Goal: Task Accomplishment & Management: Manage account settings

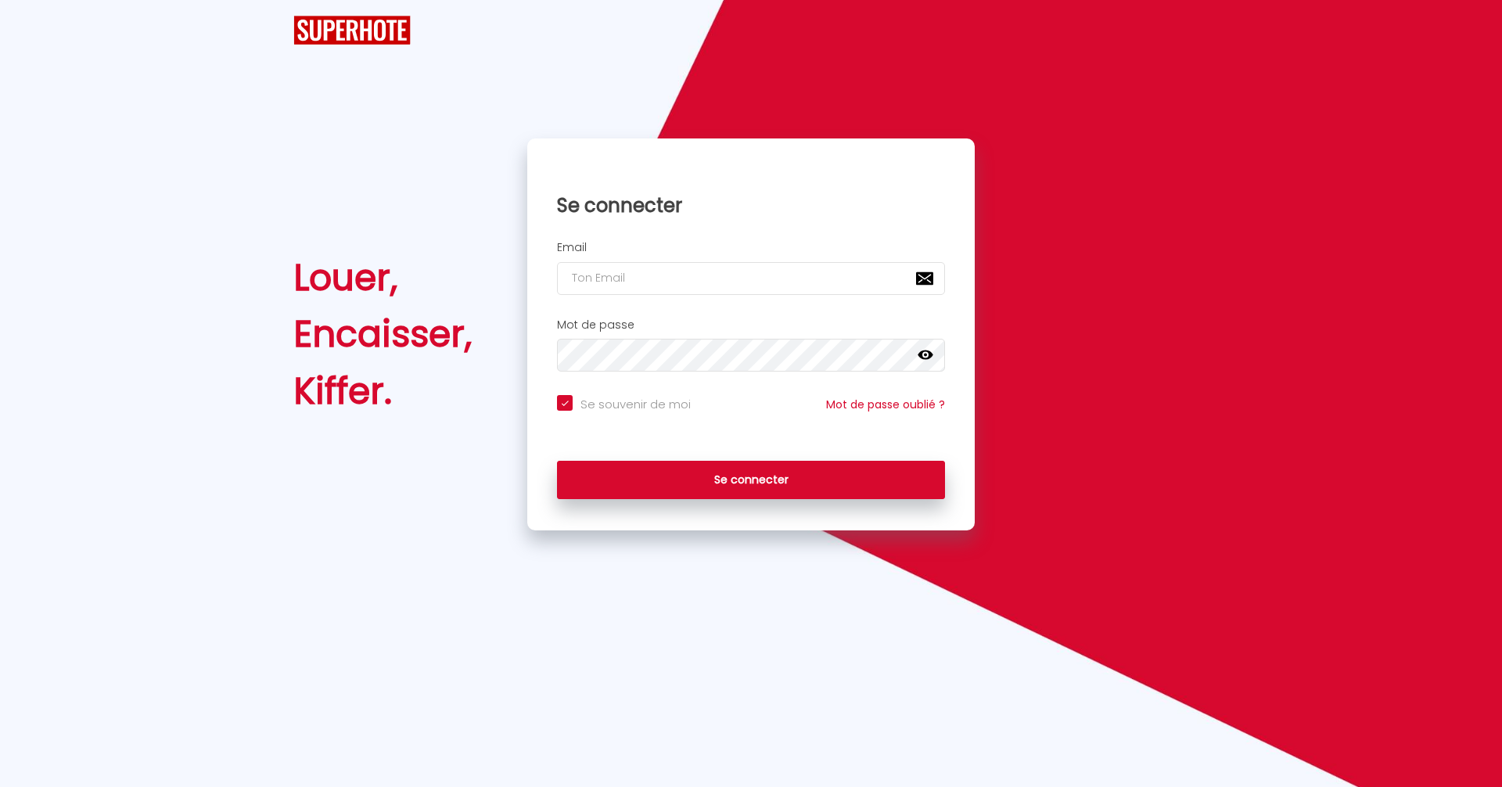
type input "[EMAIL_ADDRESS][PERSON_NAME][DOMAIN_NAME]"
checkbox input "true"
click at [729, 499] on button "Se connecter" at bounding box center [751, 480] width 388 height 39
click at [729, 493] on button "Se connecter" at bounding box center [751, 480] width 388 height 39
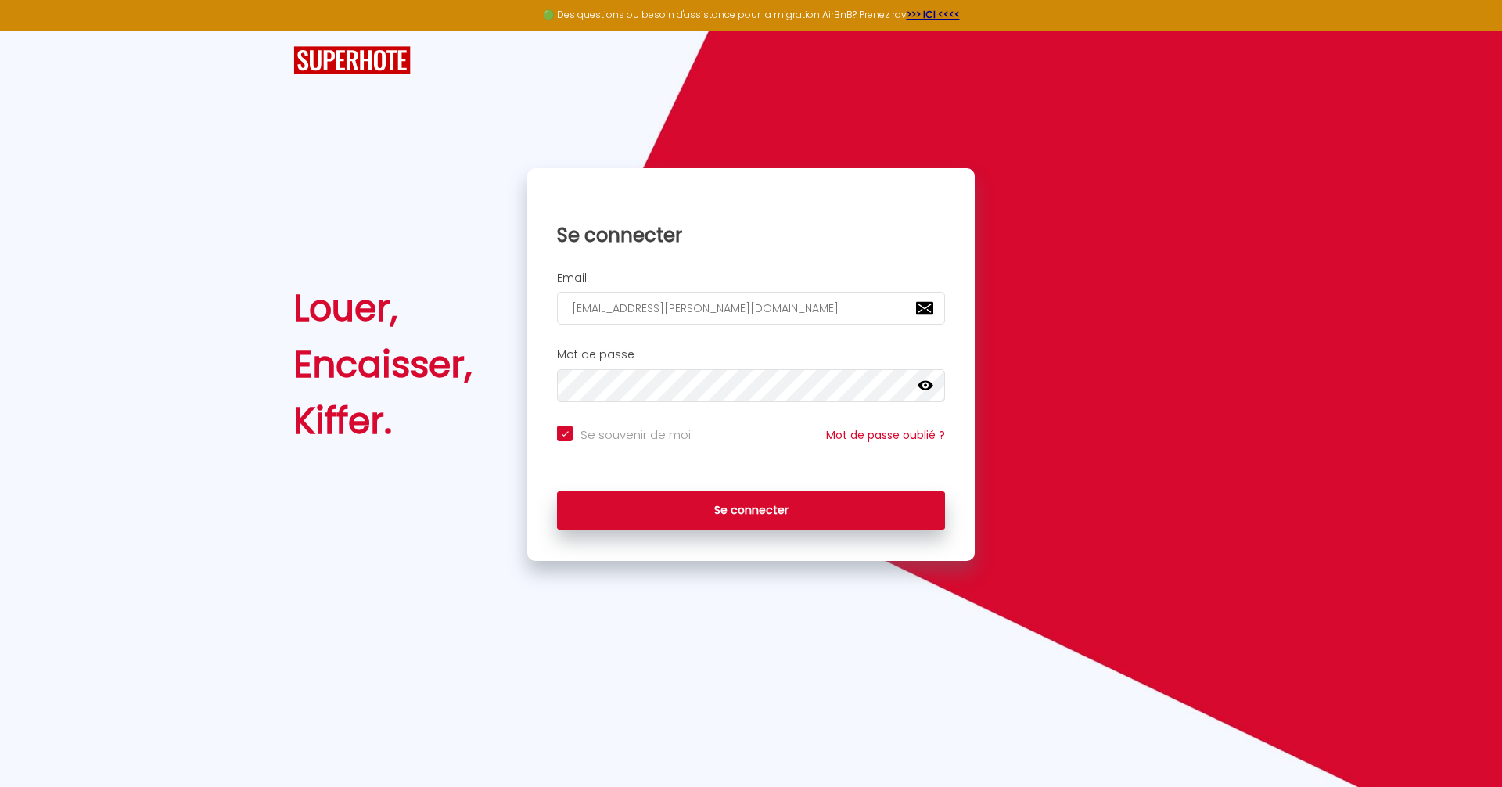
click at [722, 481] on div "Se connecter" at bounding box center [751, 511] width 448 height 70
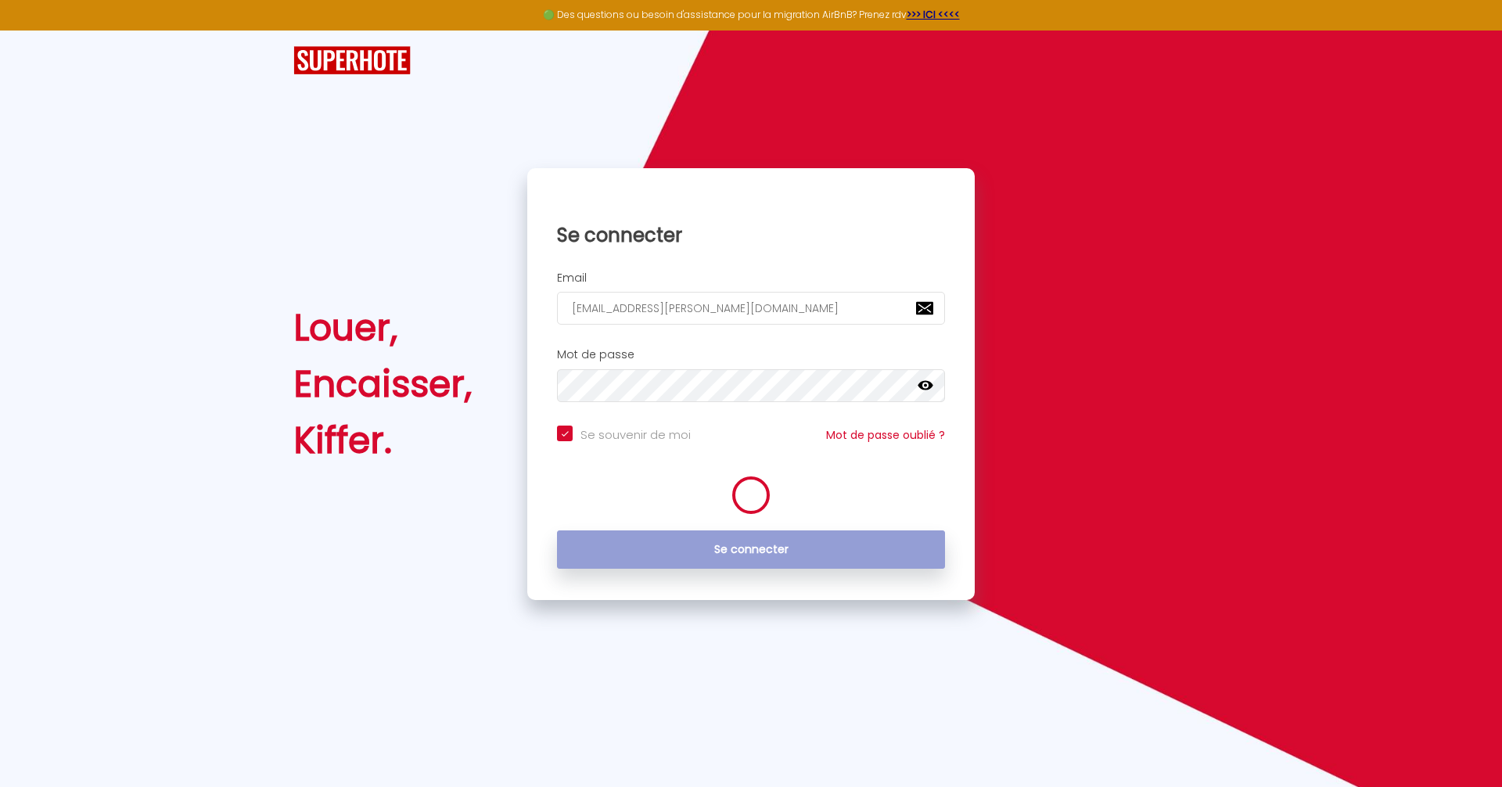
click at [739, 486] on icon at bounding box center [751, 495] width 53 height 53
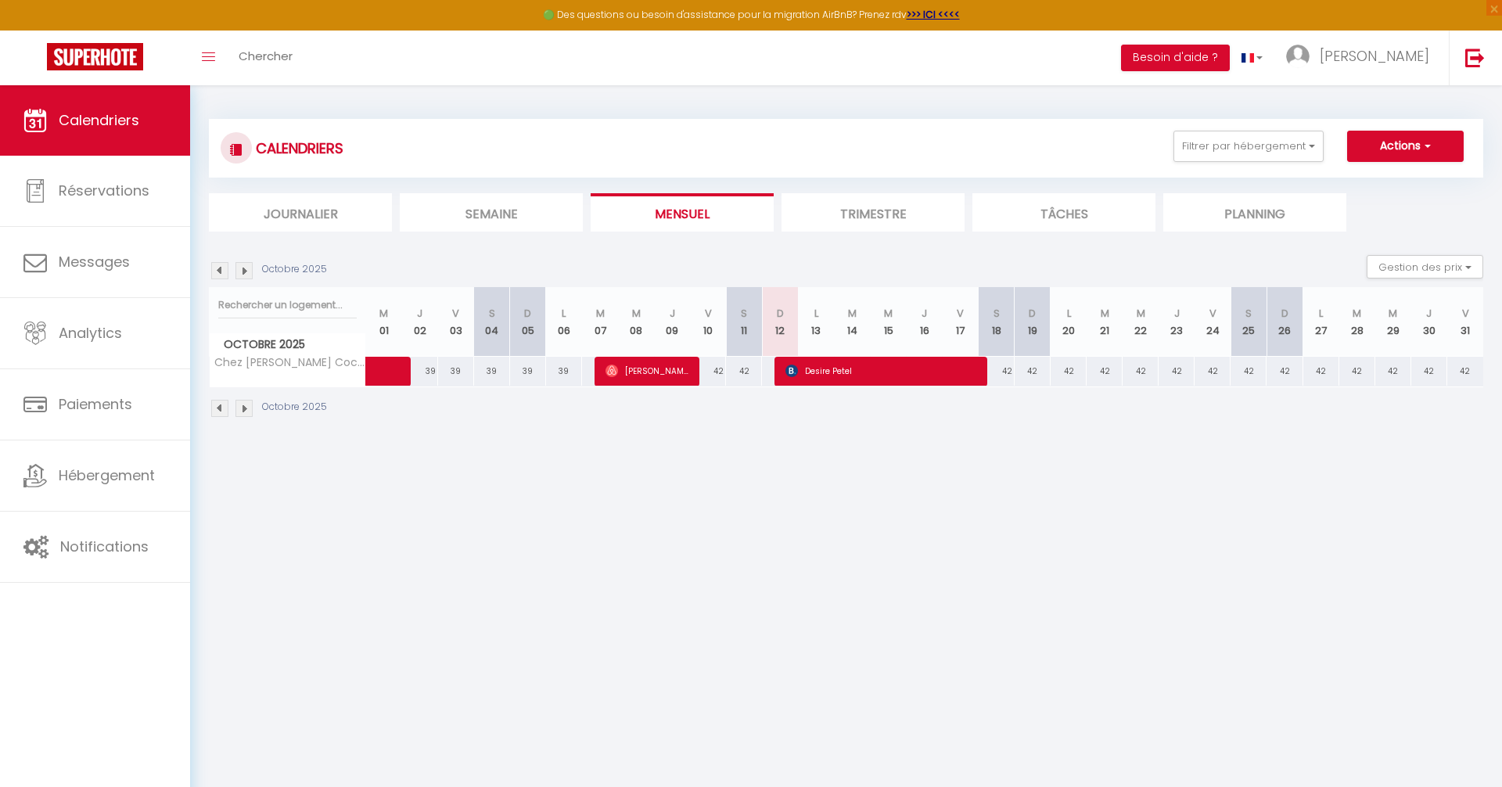
click at [222, 275] on img at bounding box center [219, 270] width 17 height 17
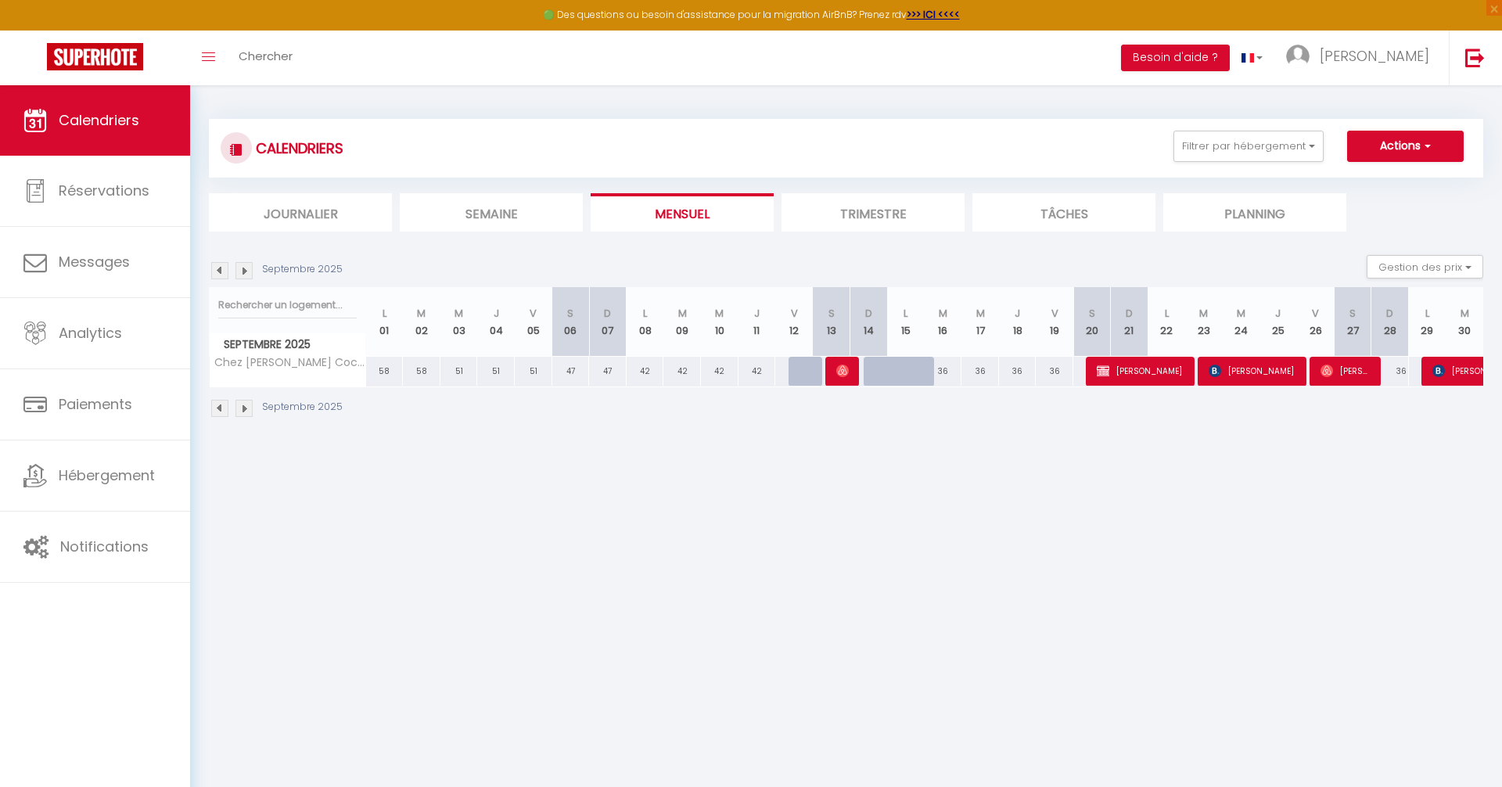
click at [222, 275] on img at bounding box center [219, 270] width 17 height 17
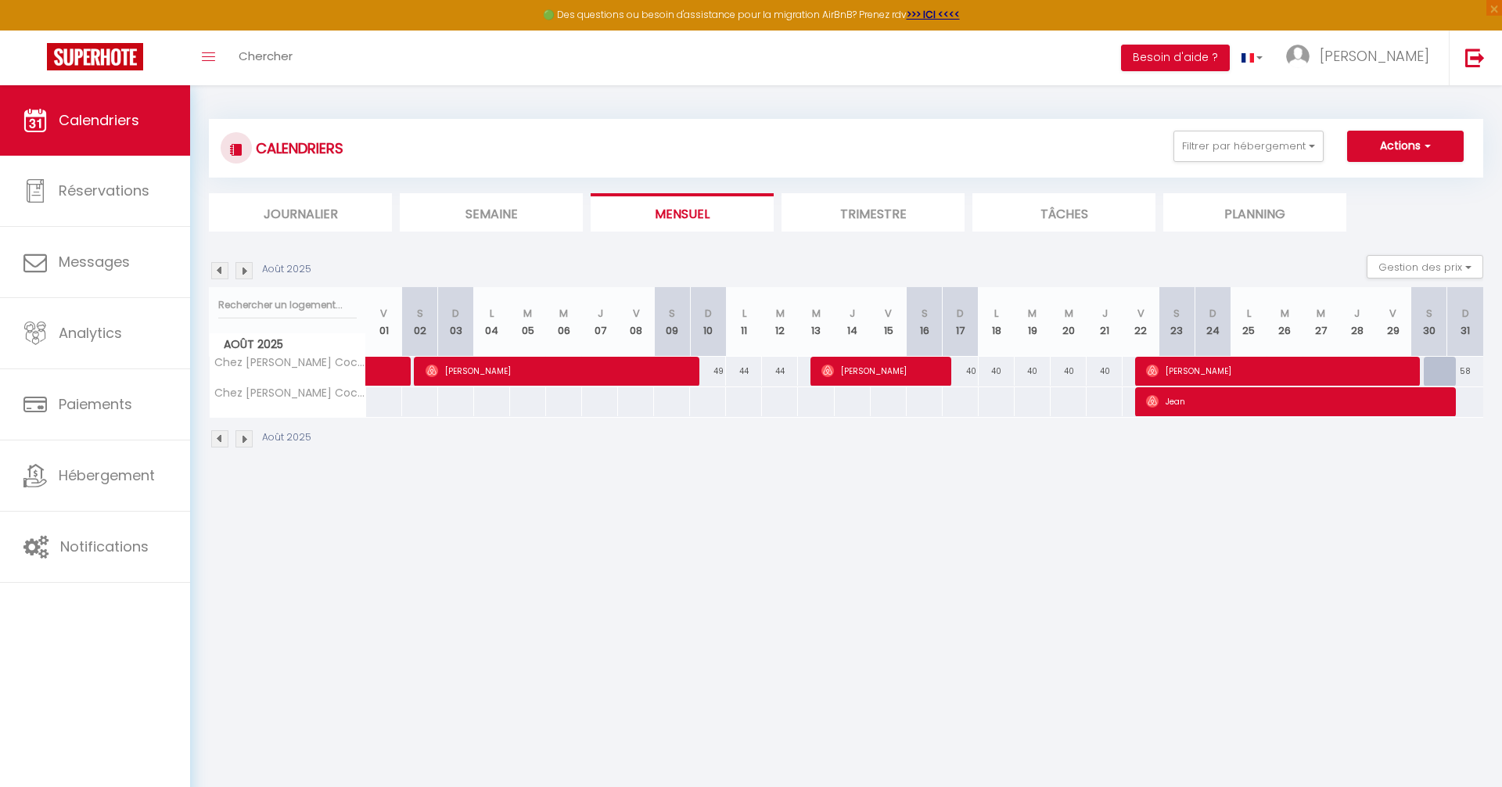
click at [222, 275] on img at bounding box center [219, 270] width 17 height 17
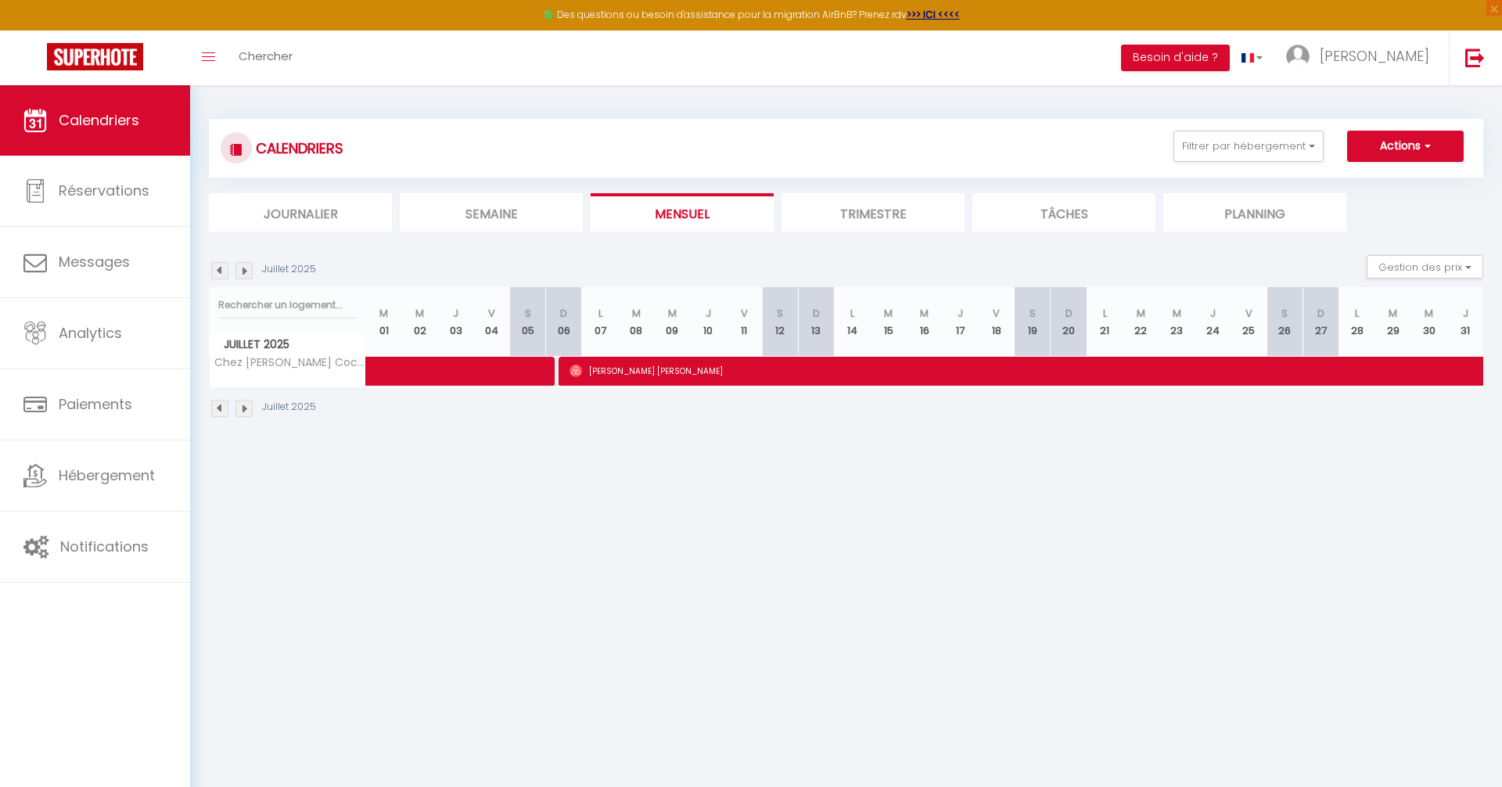
click at [222, 272] on img at bounding box center [219, 270] width 17 height 17
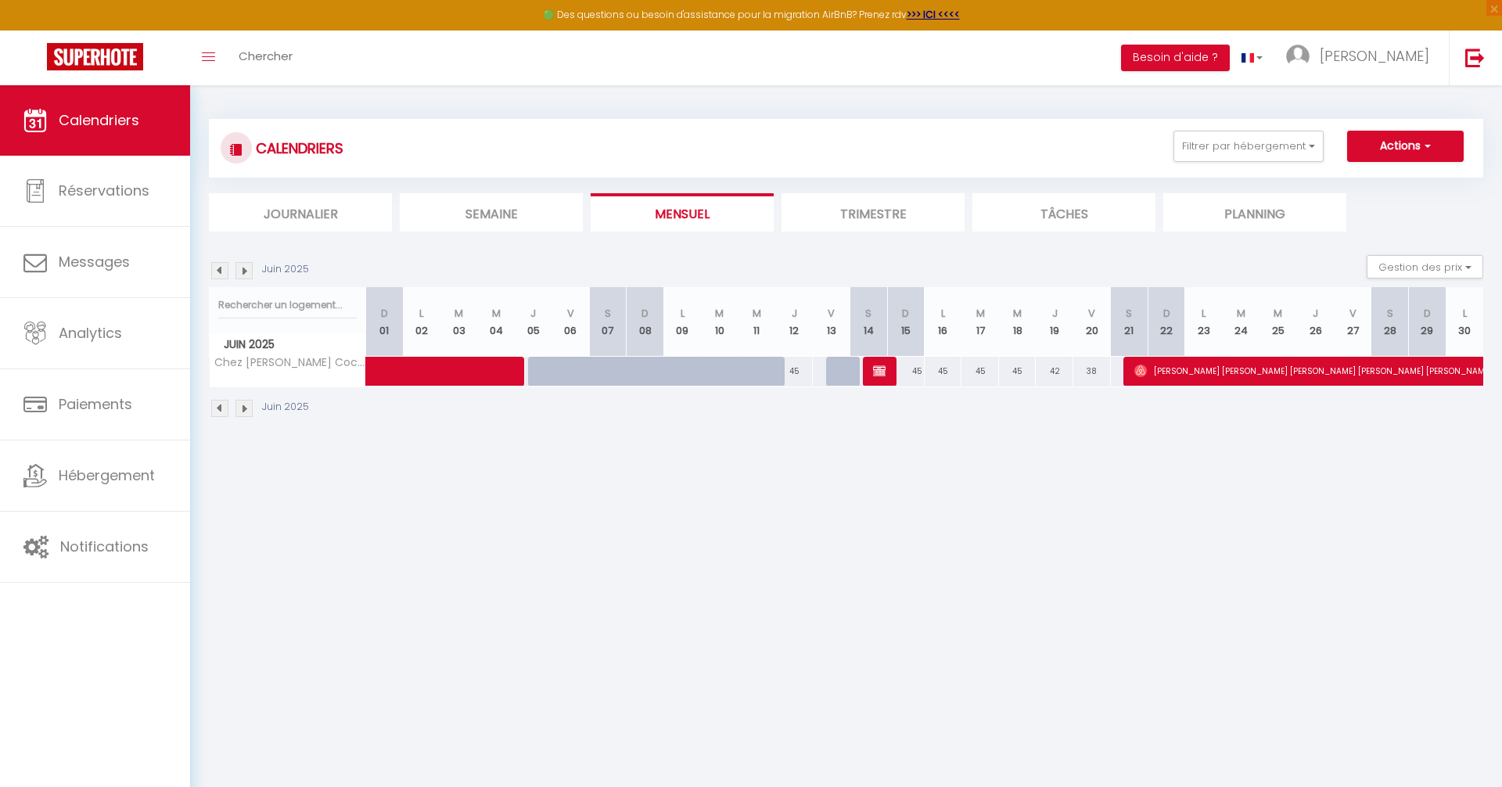
click at [222, 272] on img at bounding box center [219, 270] width 17 height 17
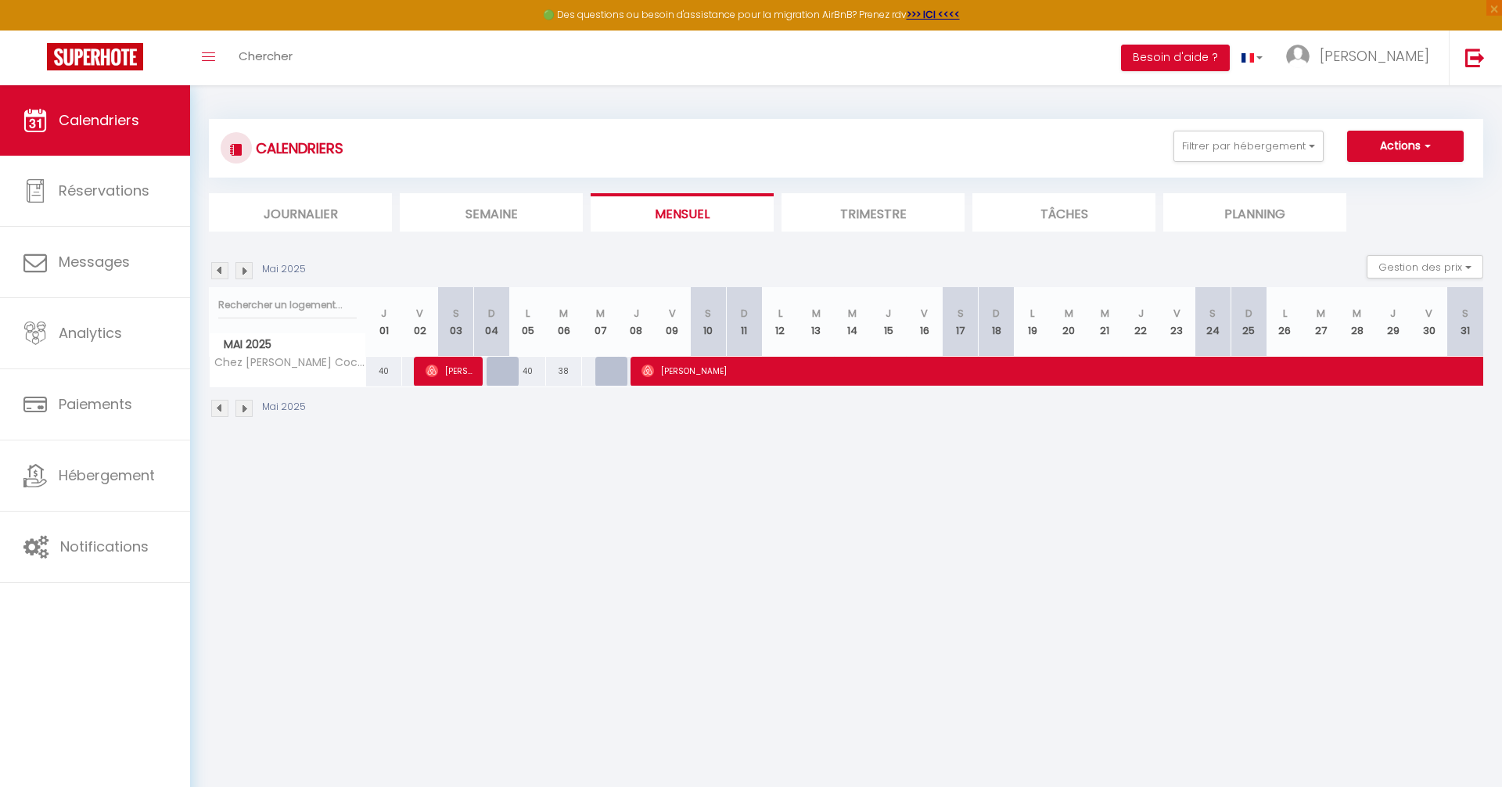
click at [222, 272] on img at bounding box center [219, 270] width 17 height 17
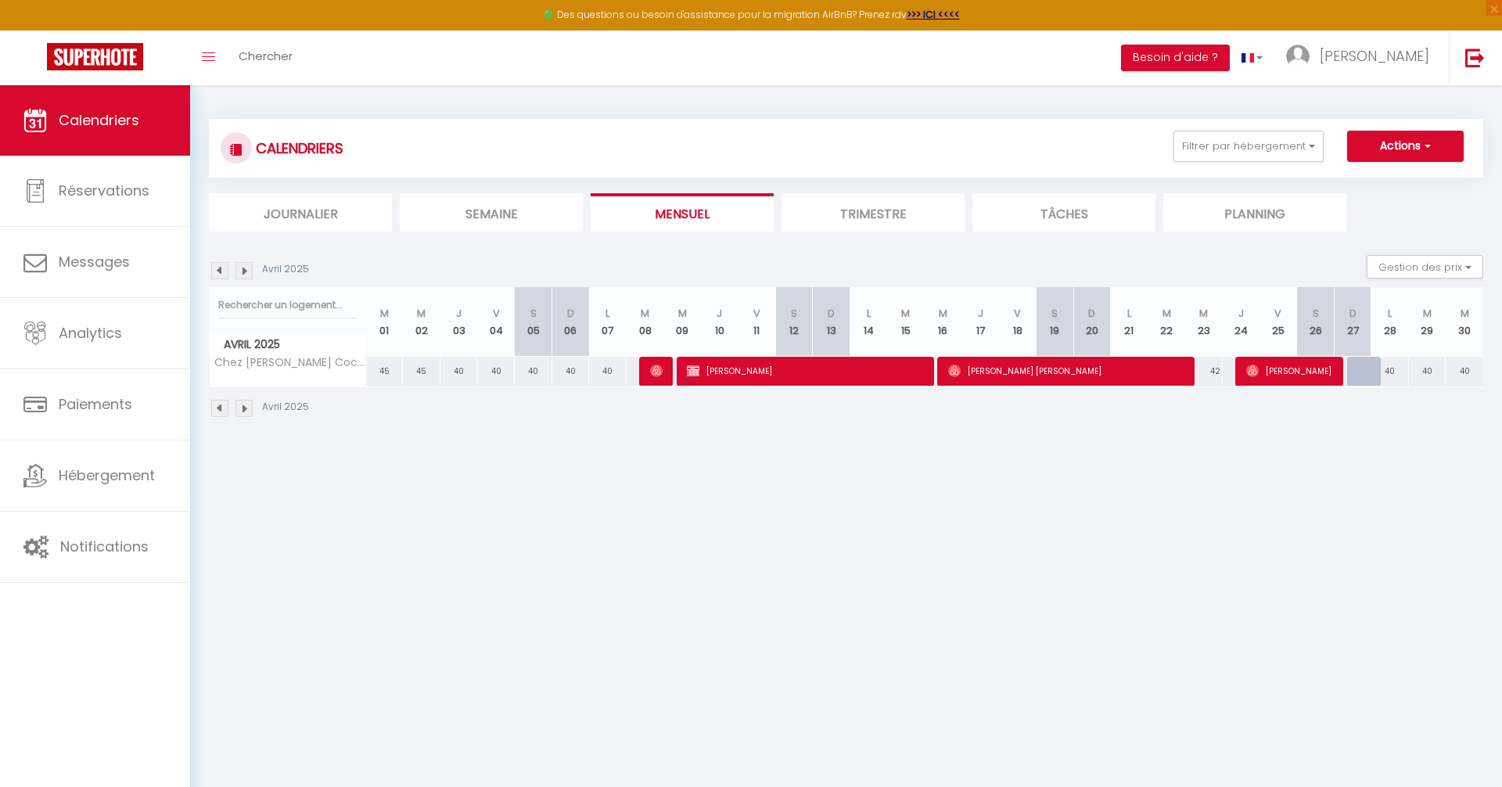
click at [222, 272] on img at bounding box center [219, 270] width 17 height 17
